Goal: Download file/media

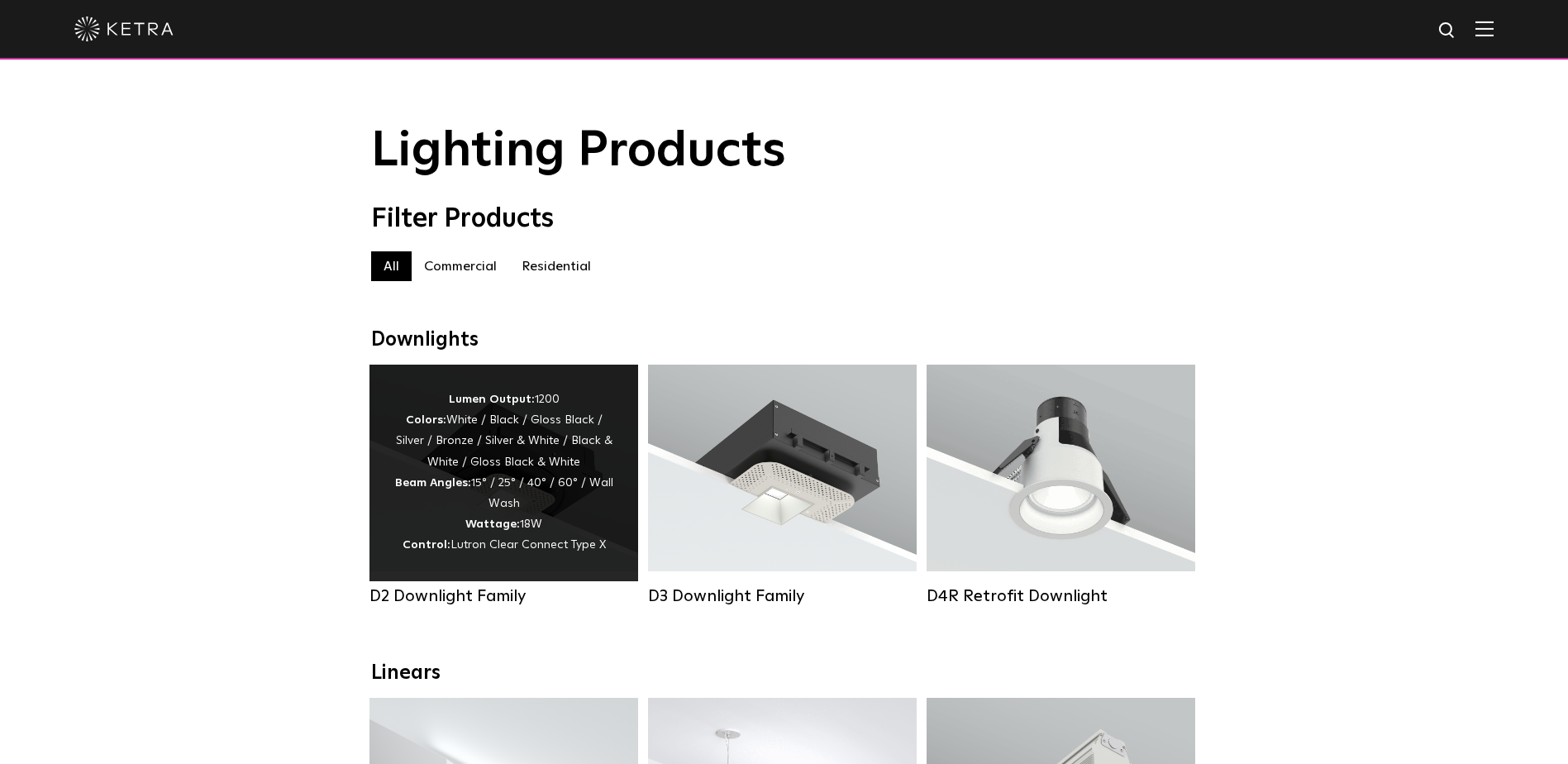
click at [562, 499] on div "Lumen Output: 1200 Colors: White / Black / Gloss Black / Silver / Bronze / Silv…" at bounding box center [503, 472] width 219 height 167
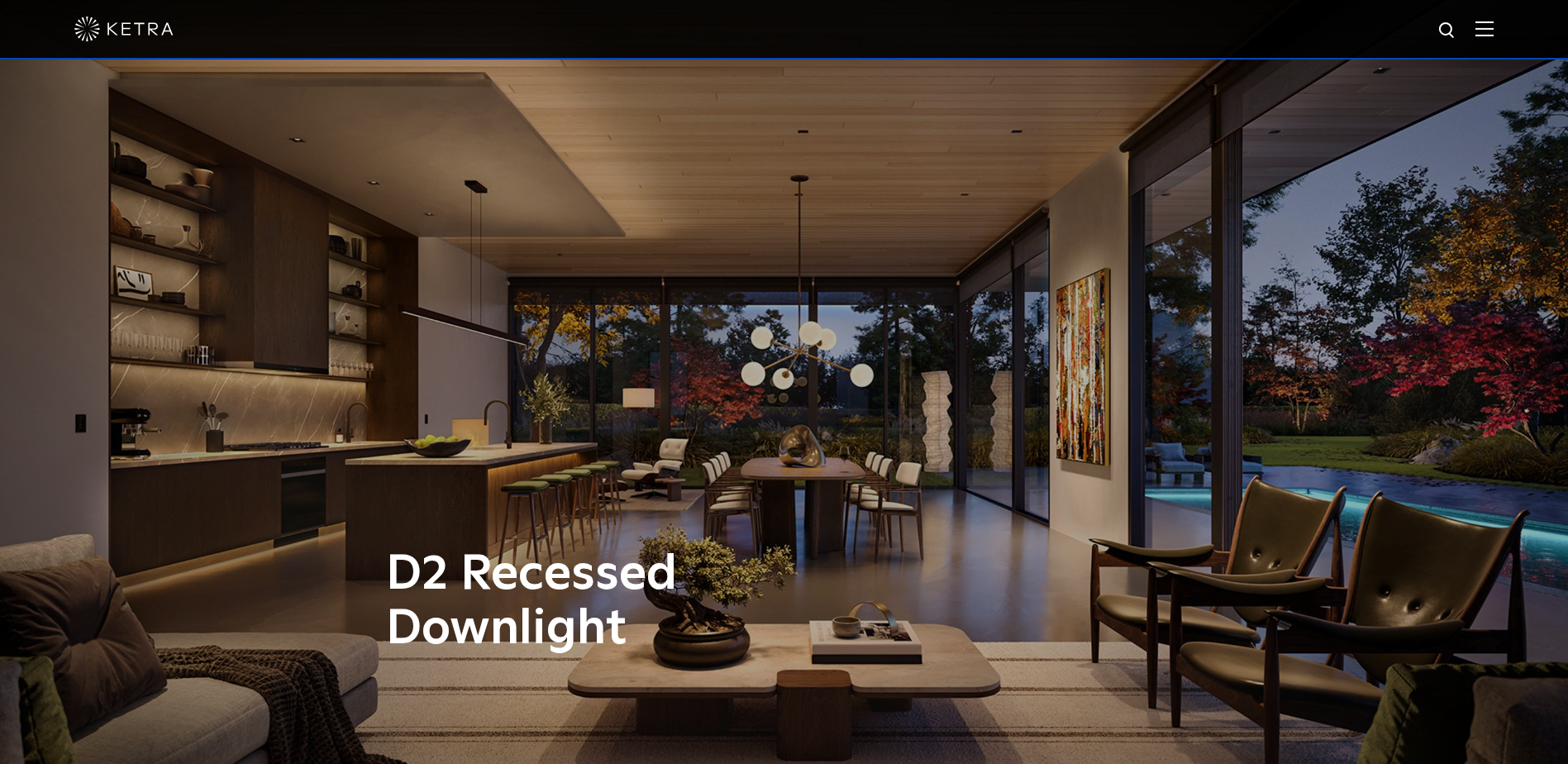
click at [1494, 25] on img at bounding box center [1483, 28] width 18 height 16
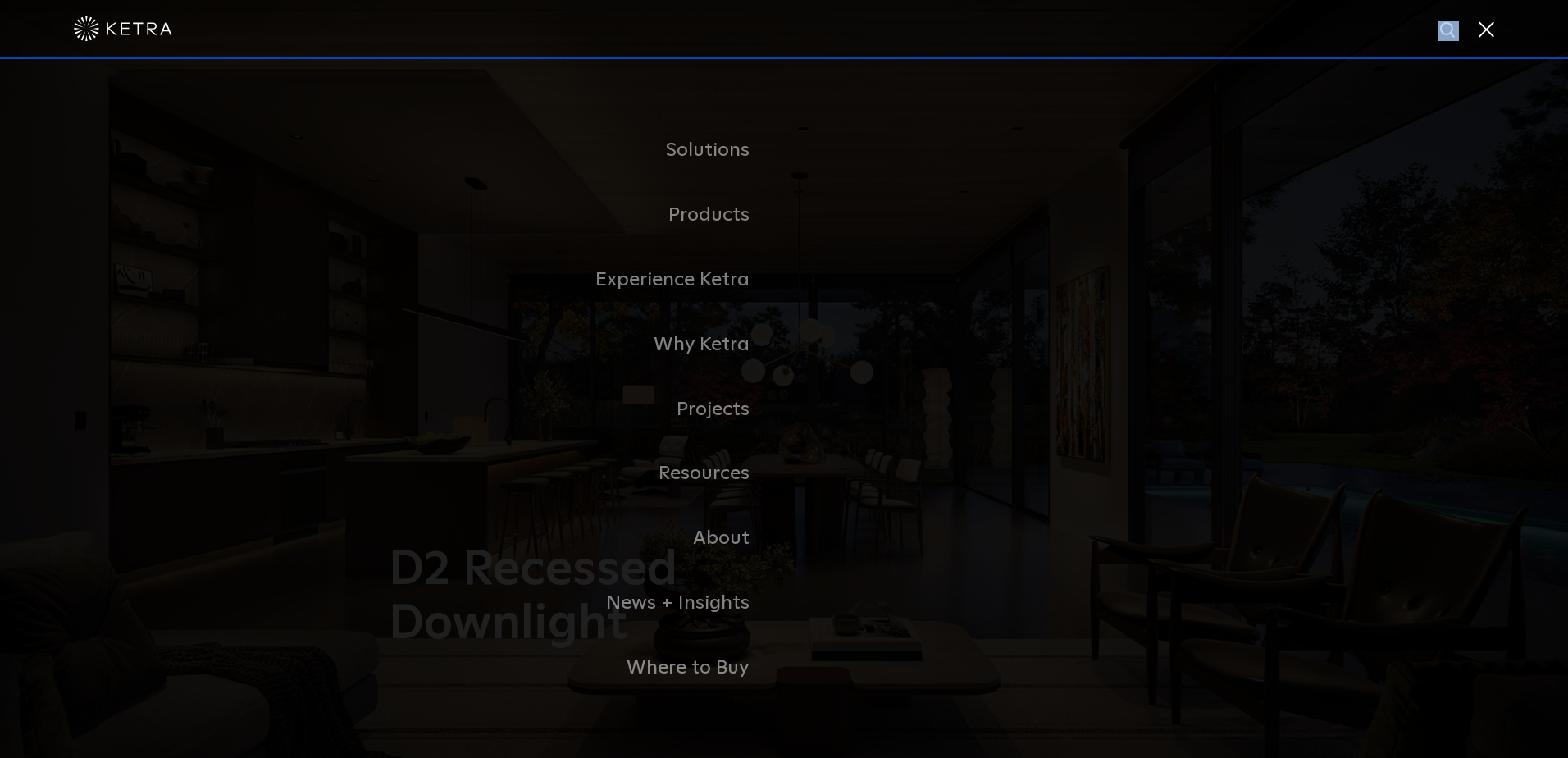
click at [1480, 21] on div at bounding box center [784, 29] width 1568 height 59
click at [1484, 34] on span at bounding box center [1484, 29] width 18 height 17
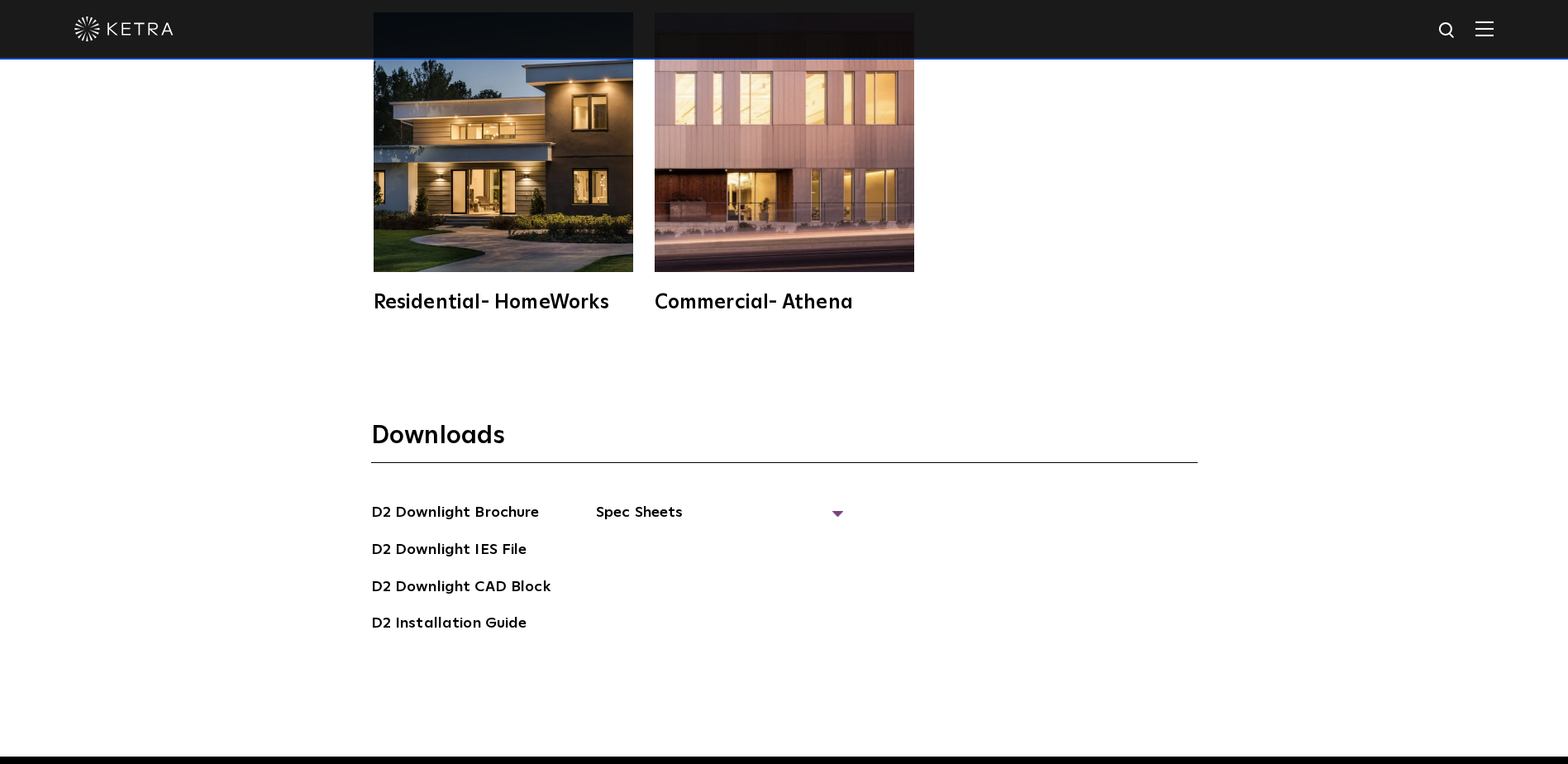
scroll to position [4629, 0]
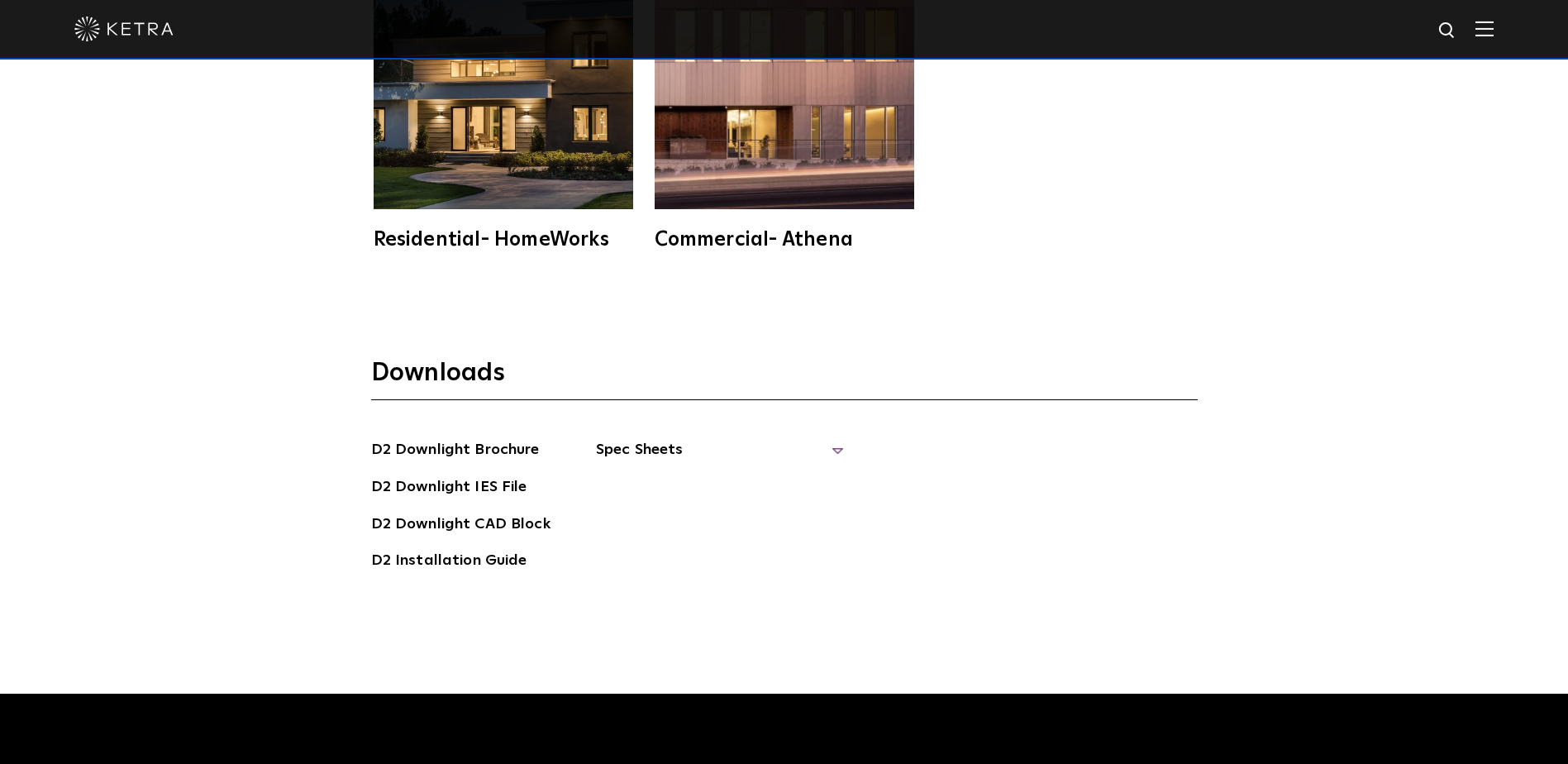
click at [686, 449] on span "Spec Sheets" at bounding box center [720, 456] width 248 height 37
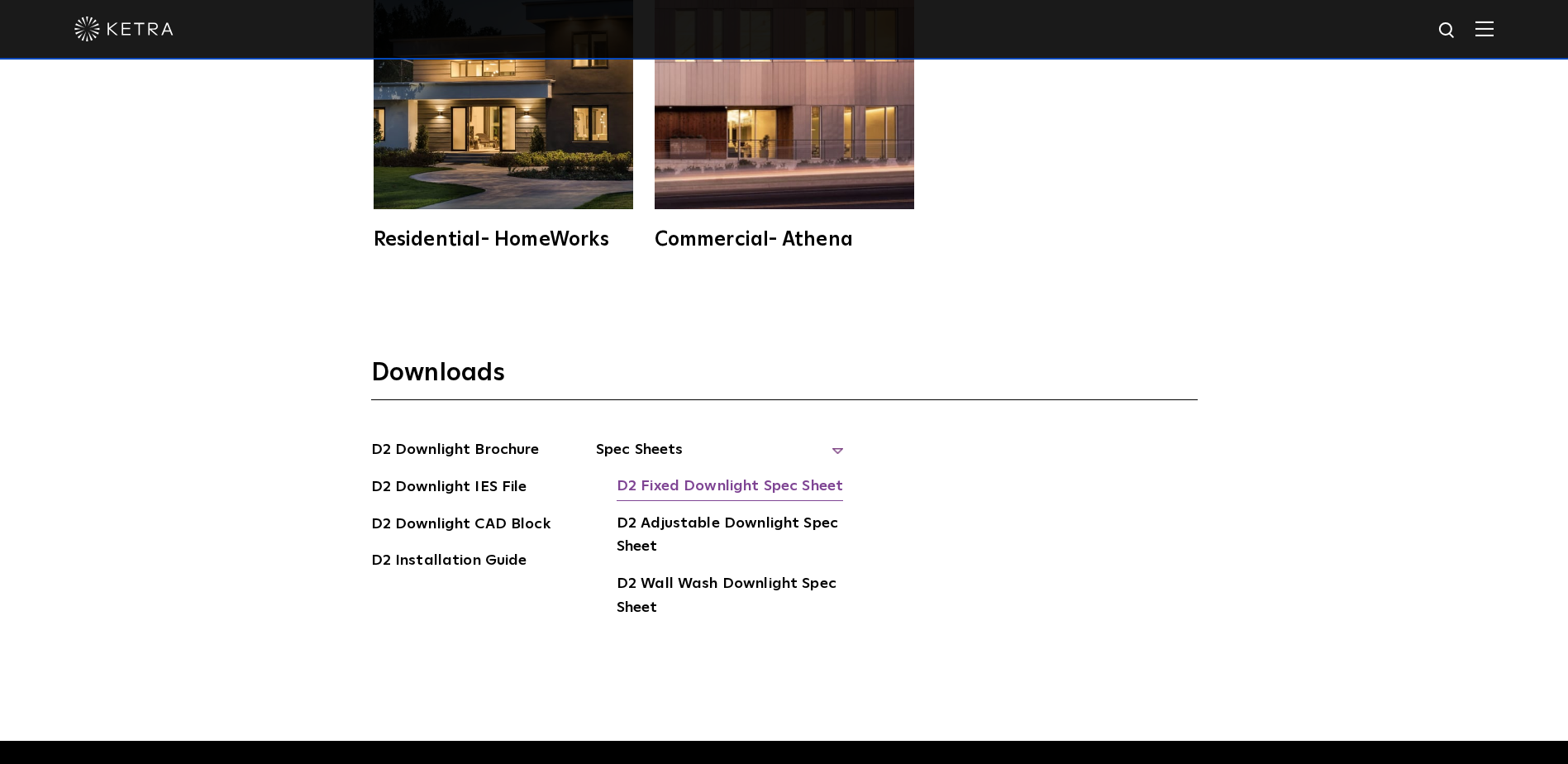
click at [687, 487] on link "D2 Fixed Downlight Spec Sheet" at bounding box center [729, 487] width 227 height 26
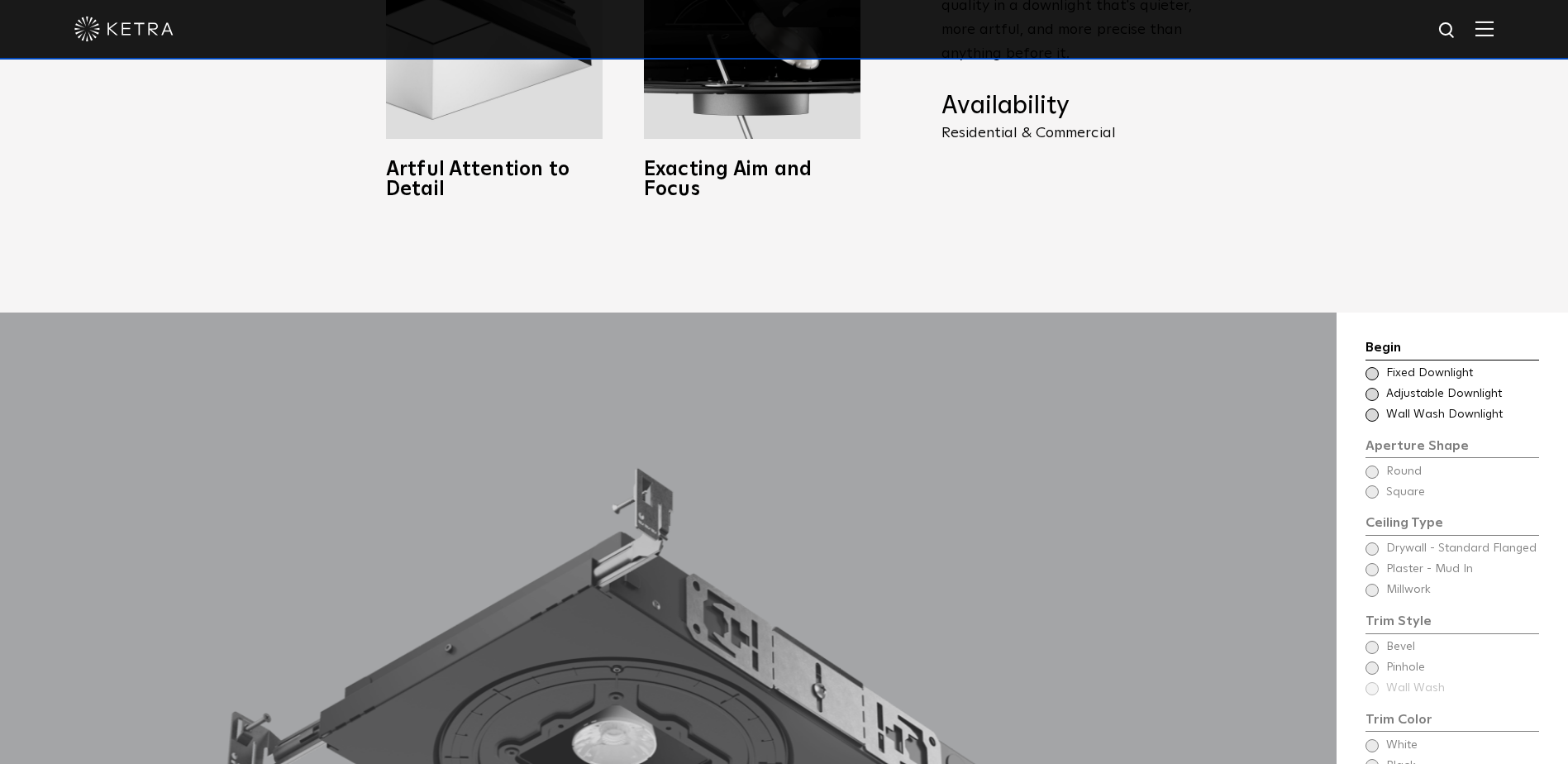
scroll to position [1323, 0]
